Goal: Task Accomplishment & Management: Manage account settings

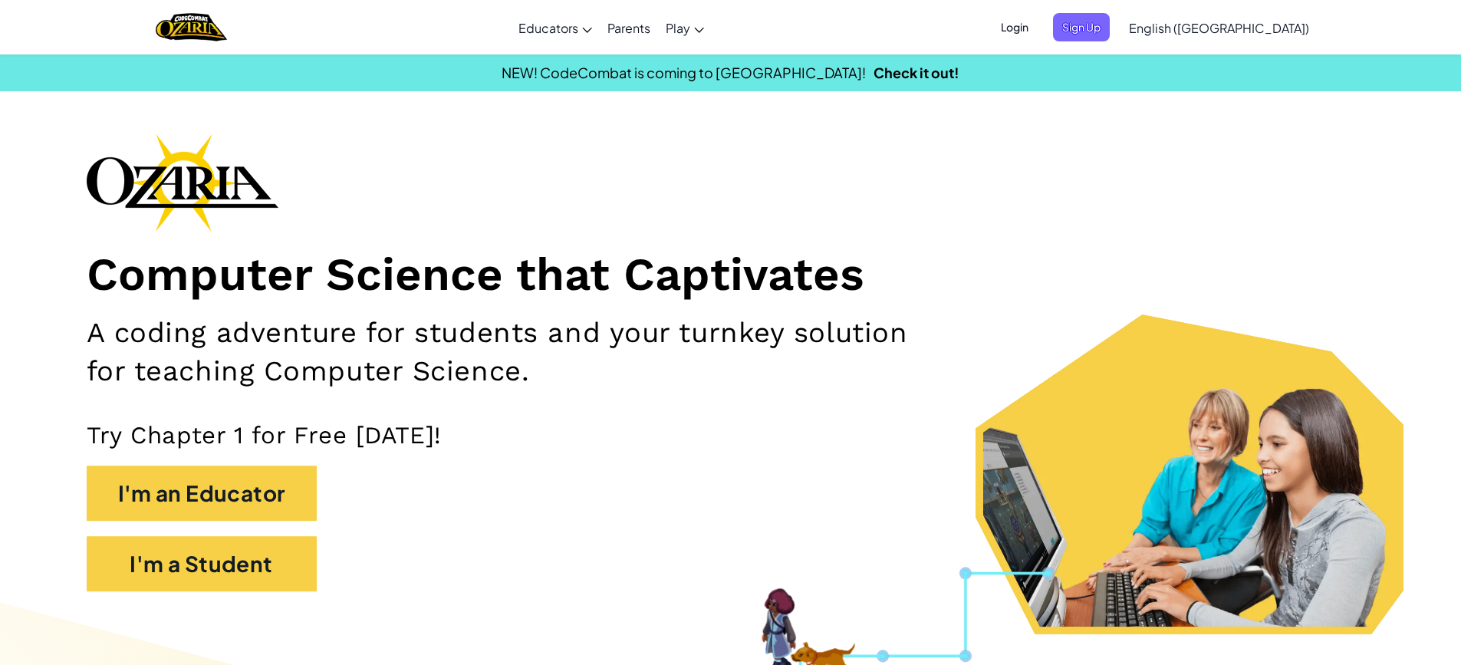
click at [1038, 33] on span "Login" at bounding box center [1015, 27] width 46 height 28
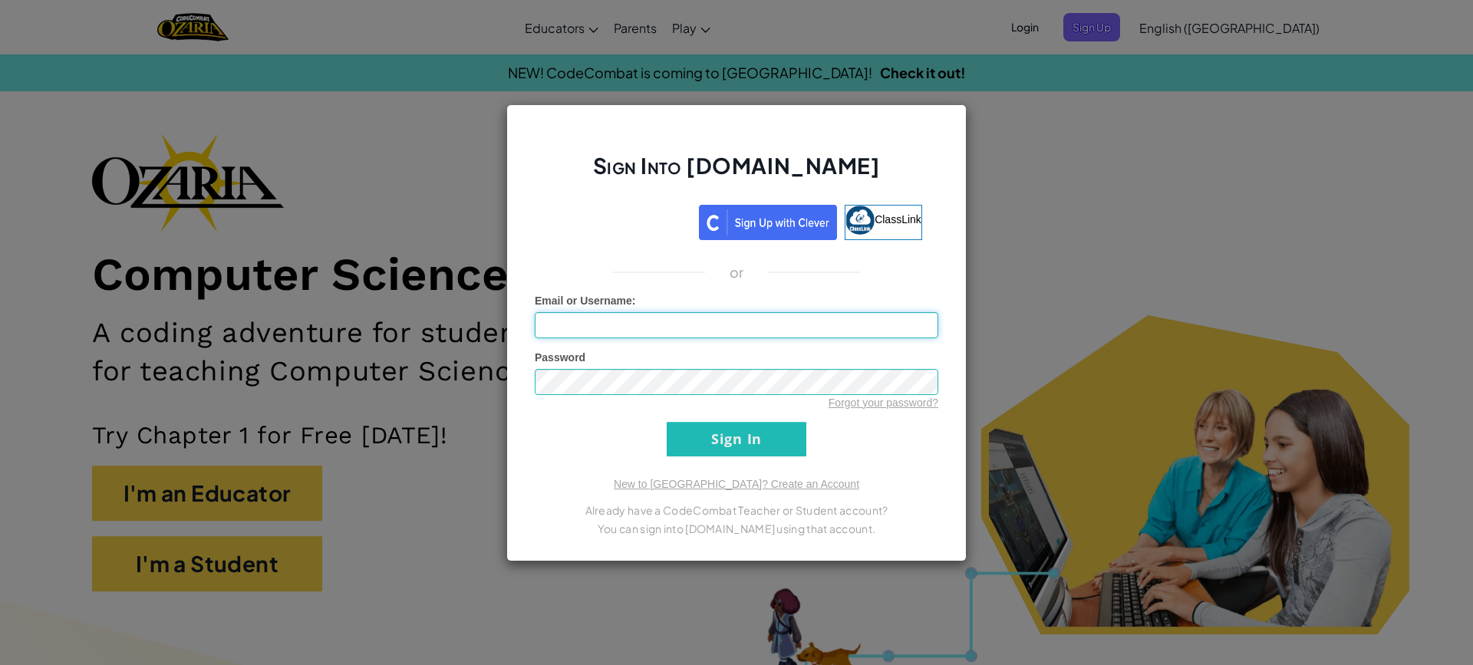
drag, startPoint x: 644, startPoint y: 324, endPoint x: 648, endPoint y: 338, distance: 15.1
click at [644, 324] on input "Email or Username :" at bounding box center [736, 325] width 403 height 26
click at [799, 448] on input "Sign In" at bounding box center [736, 439] width 140 height 35
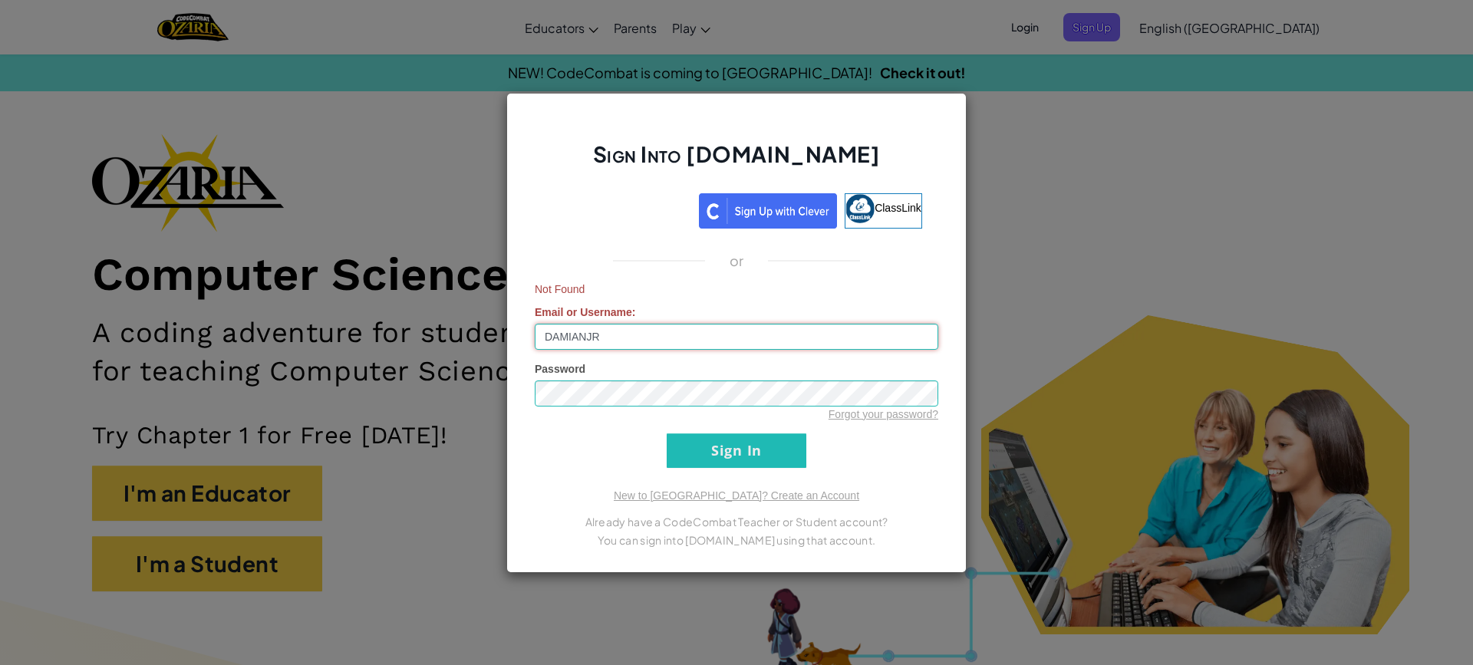
click at [630, 334] on input "DAMIANJR" at bounding box center [736, 337] width 403 height 26
type input "D"
click at [752, 459] on input "Sign In" at bounding box center [736, 450] width 140 height 35
click at [615, 337] on input "DAMIANJR" at bounding box center [736, 337] width 403 height 26
click at [745, 457] on input "Sign In" at bounding box center [736, 450] width 140 height 35
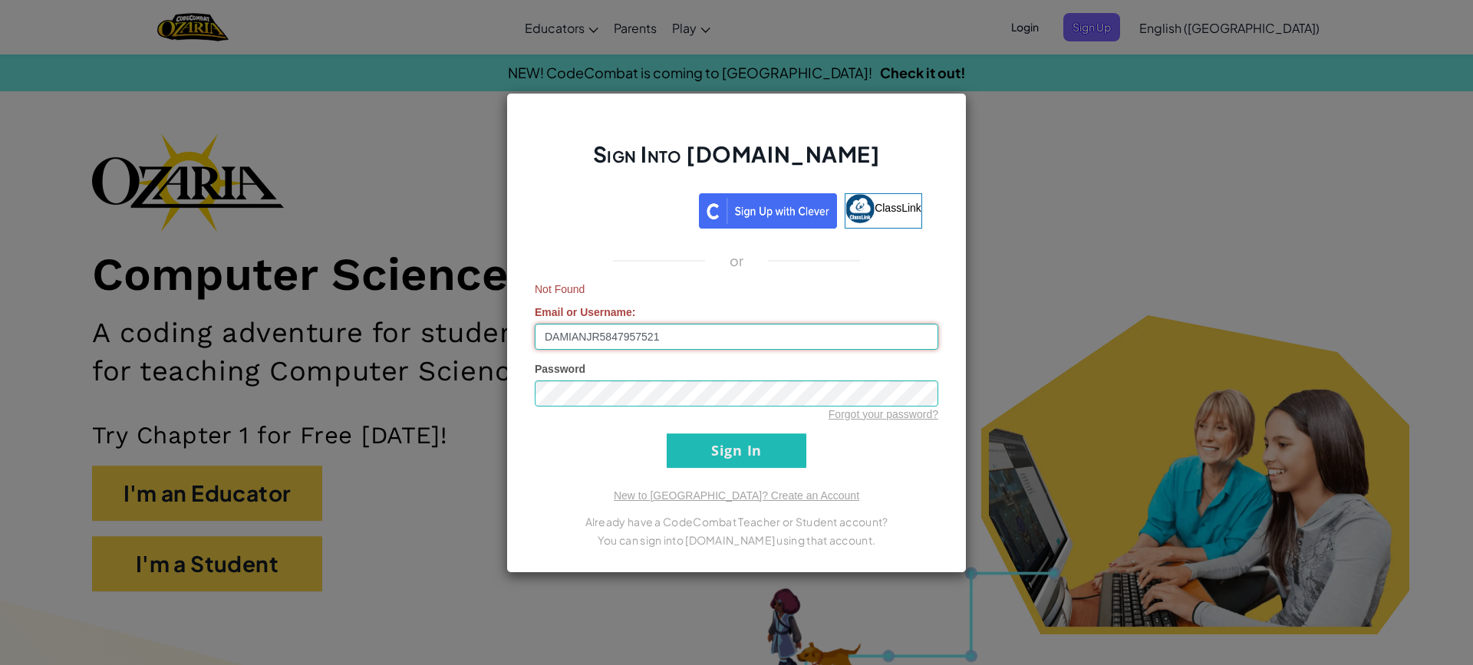
click at [667, 339] on input "DAMIANJR5847957521" at bounding box center [736, 337] width 403 height 26
type input "D"
drag, startPoint x: 773, startPoint y: 457, endPoint x: 791, endPoint y: 467, distance: 20.3
click at [787, 462] on input "Sign In" at bounding box center [736, 450] width 140 height 35
click at [630, 337] on input "Damianjr" at bounding box center [736, 337] width 403 height 26
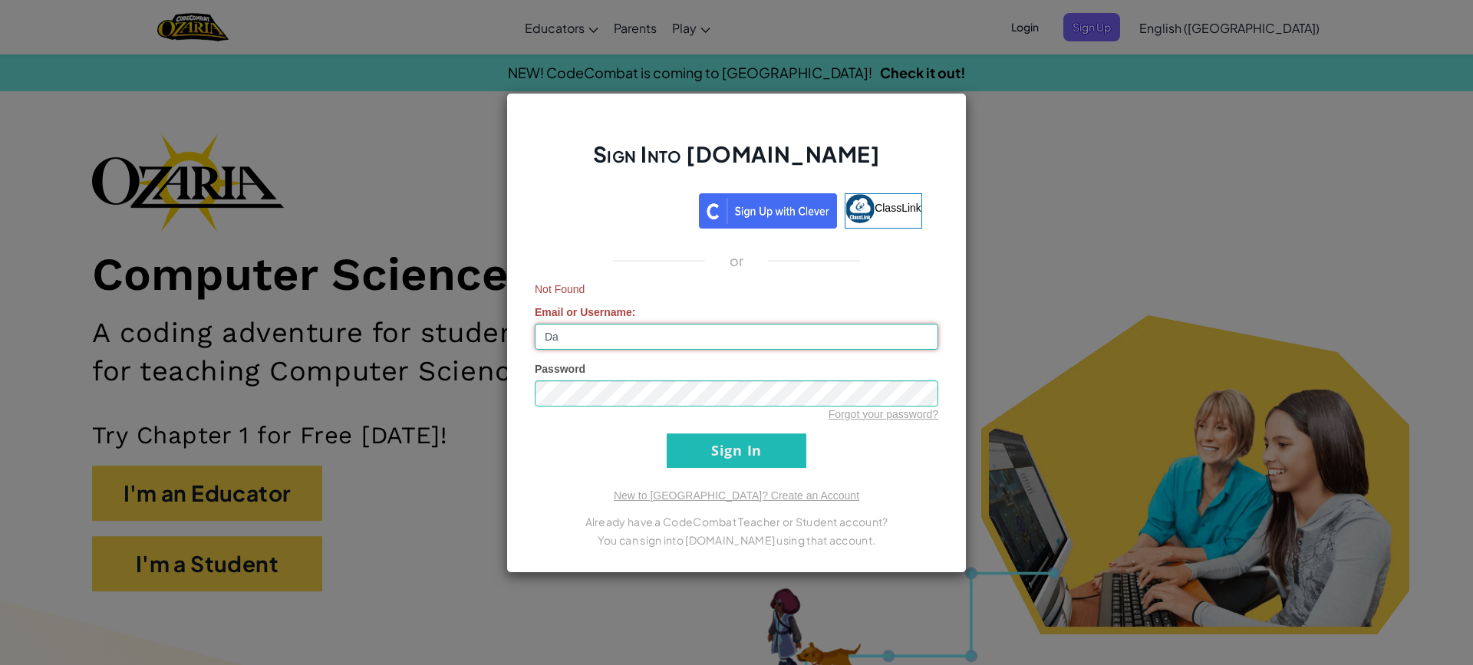
type input "D"
click at [734, 466] on input "Sign In" at bounding box center [736, 450] width 140 height 35
click at [641, 340] on input "DAMIANR2" at bounding box center [736, 337] width 403 height 26
type input "D"
click at [737, 460] on input "Sign In" at bounding box center [736, 450] width 140 height 35
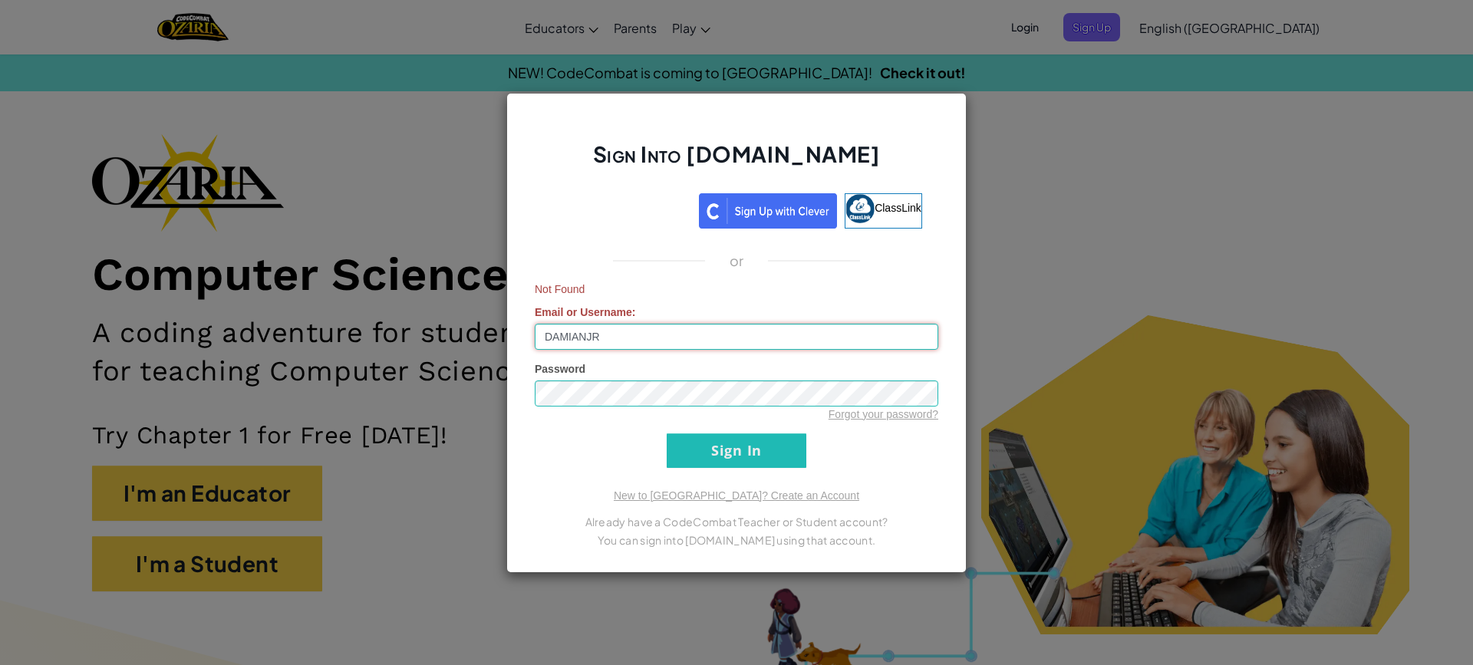
click at [621, 332] on input "DAMIANJR" at bounding box center [736, 337] width 403 height 26
type input "D"
type input "F"
type input "DamianJR"
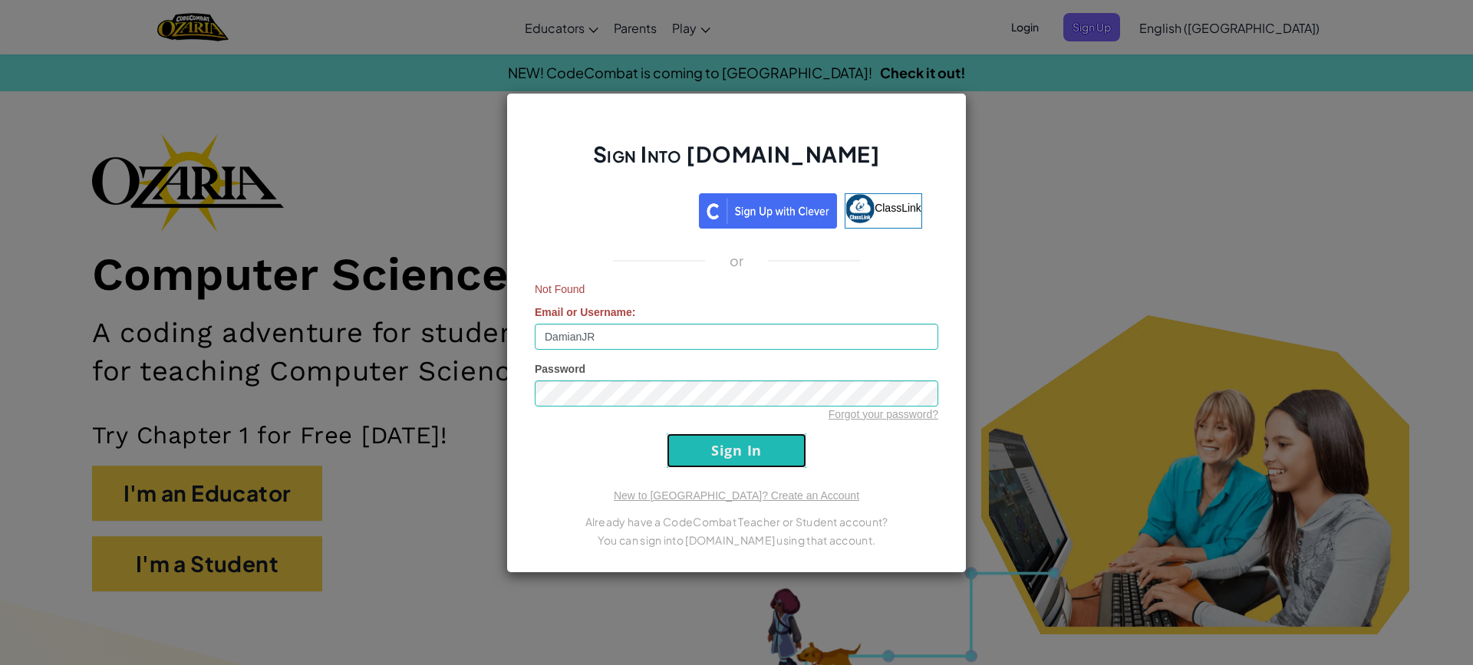
click at [752, 461] on input "Sign In" at bounding box center [736, 450] width 140 height 35
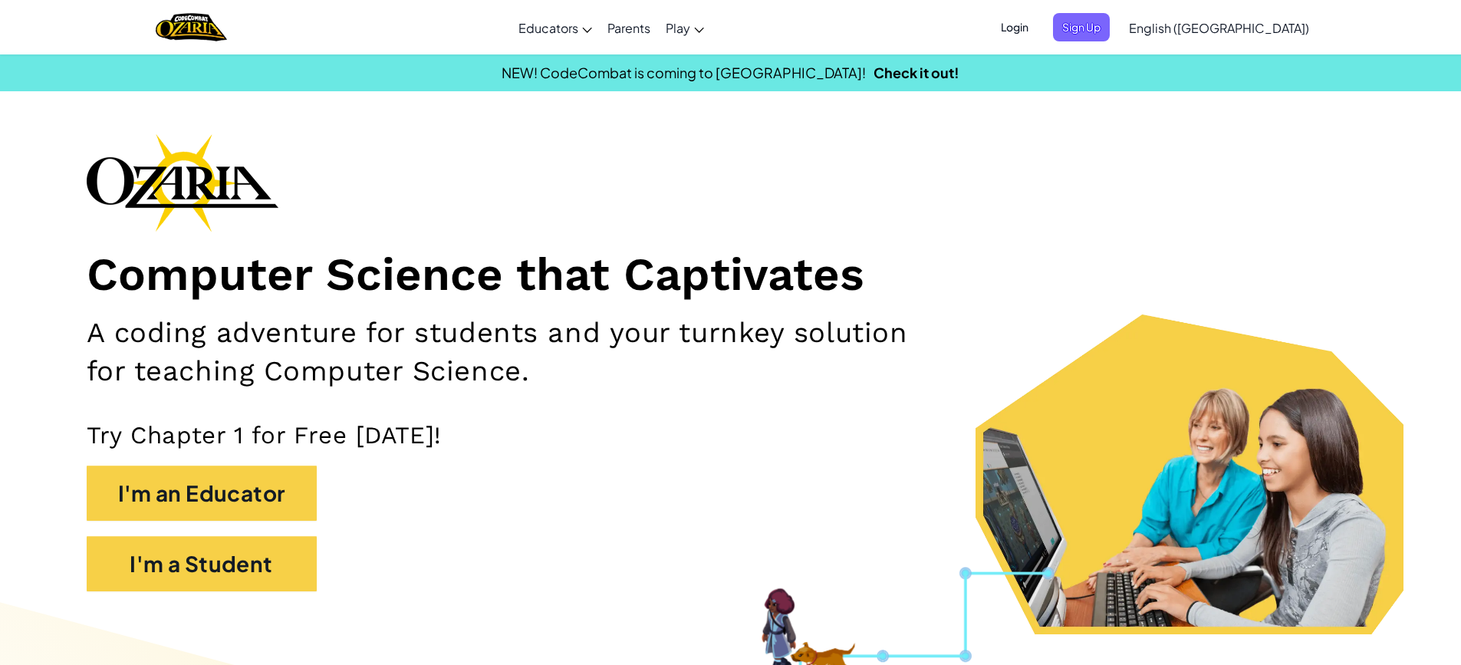
click at [1038, 22] on span "Login" at bounding box center [1015, 27] width 46 height 28
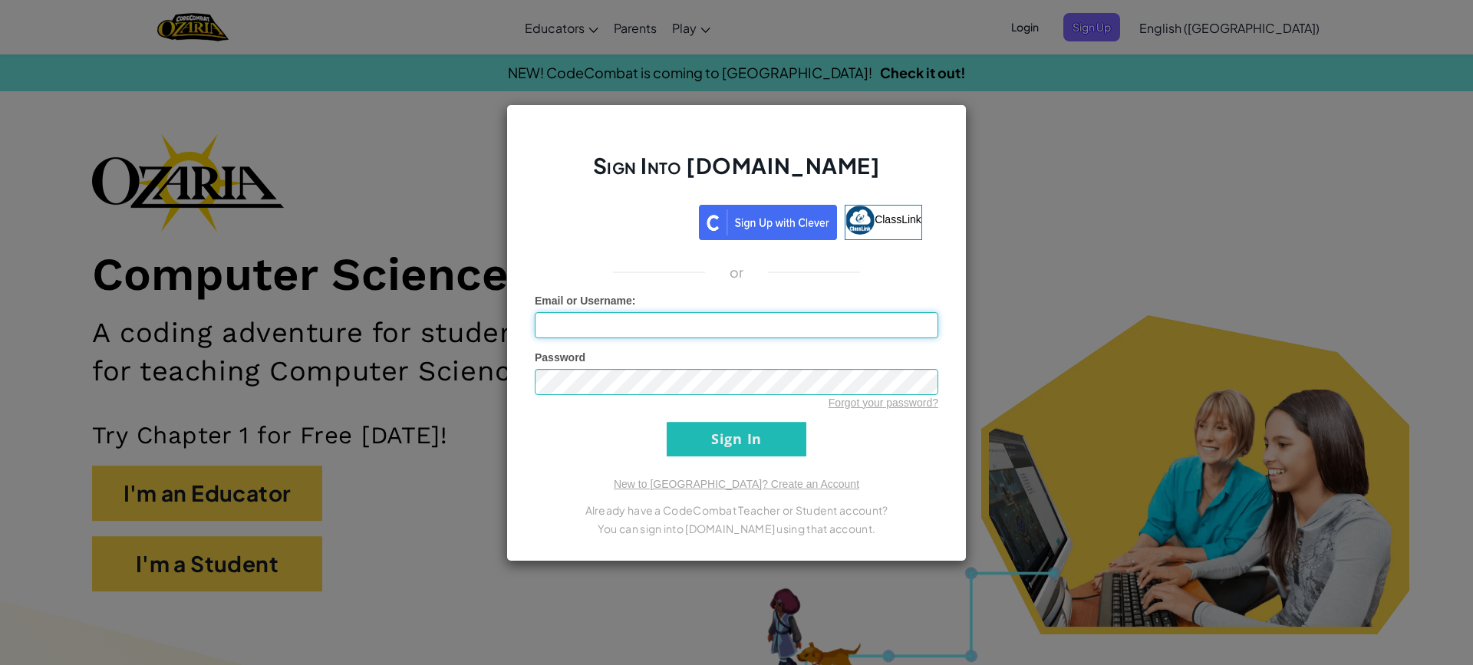
click at [551, 327] on input "Email or Username :" at bounding box center [736, 325] width 403 height 26
type input "DAMIANG"
click at [725, 423] on input "Sign In" at bounding box center [736, 439] width 140 height 35
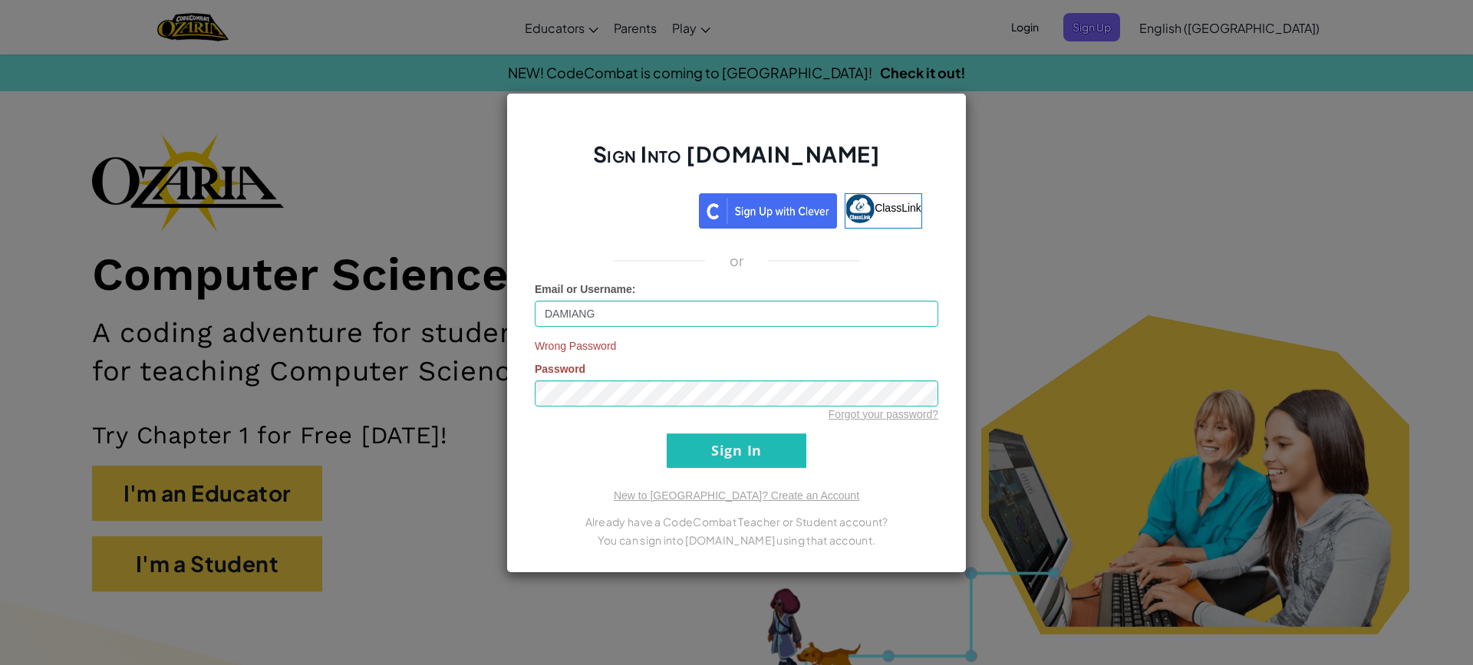
click at [697, 468] on div "Sign Into Ozaria.com ClassLink or Email or Username : DAMIANG Wrong Password Pa…" at bounding box center [736, 333] width 460 height 480
click at [695, 452] on input "Sign In" at bounding box center [736, 450] width 140 height 35
click at [614, 410] on div "Forgot your password?" at bounding box center [736, 413] width 403 height 15
click at [795, 446] on input "Sign In" at bounding box center [736, 450] width 140 height 35
click at [731, 460] on input "Sign In" at bounding box center [736, 450] width 140 height 35
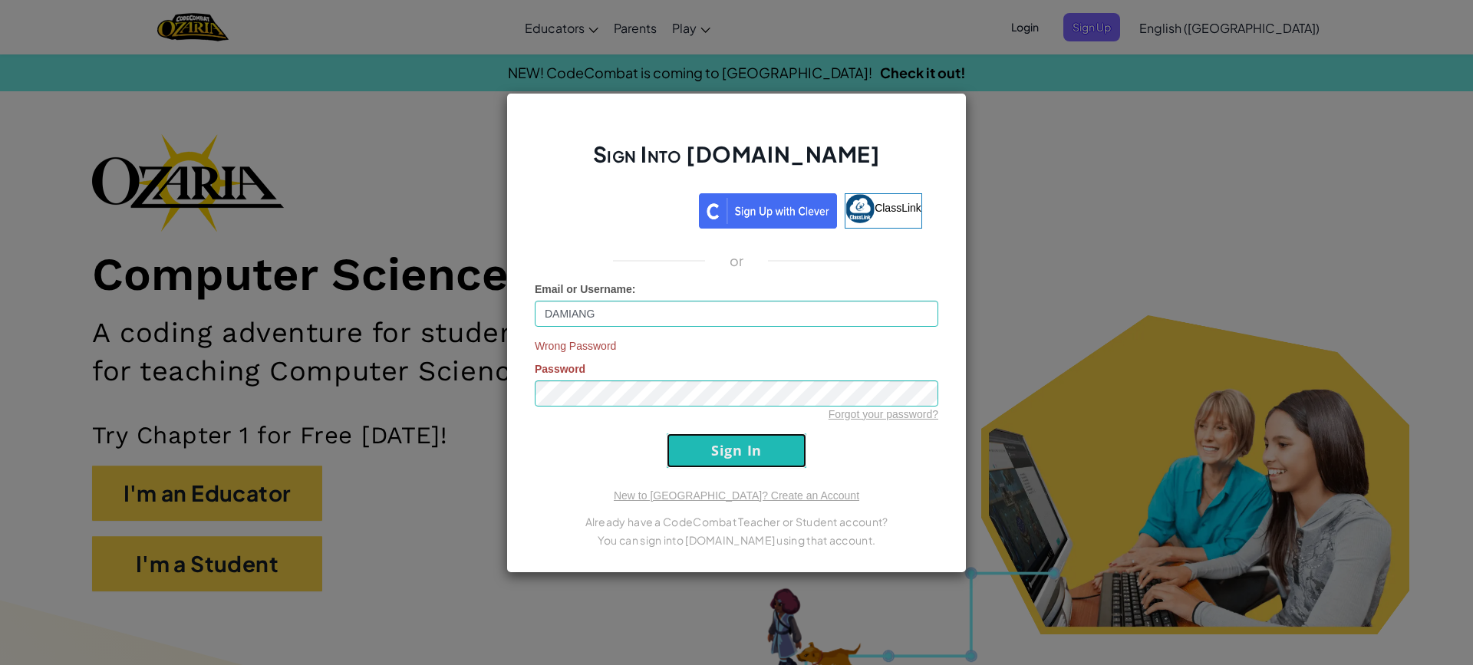
click at [699, 450] on input "Sign In" at bounding box center [736, 450] width 140 height 35
